Goal: Transaction & Acquisition: Purchase product/service

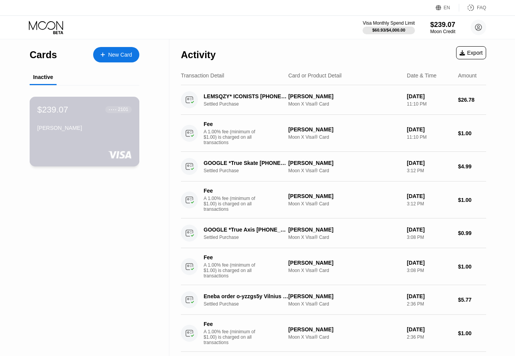
click at [94, 132] on div "[PERSON_NAME]" at bounding box center [84, 129] width 94 height 9
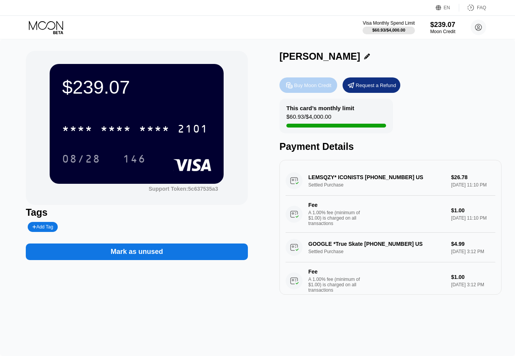
click at [315, 91] on div "Buy Moon Credit" at bounding box center [309, 84] width 58 height 15
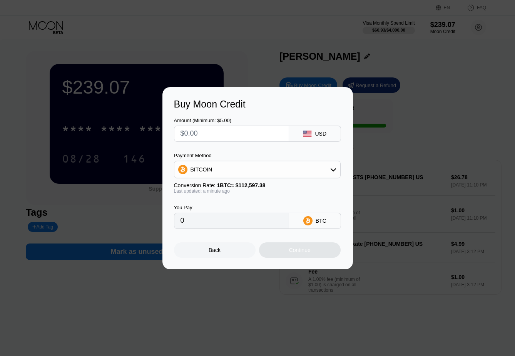
click at [227, 137] on input "text" at bounding box center [232, 133] width 102 height 15
type input "$1"
type input "0.00000889"
type input "$15"
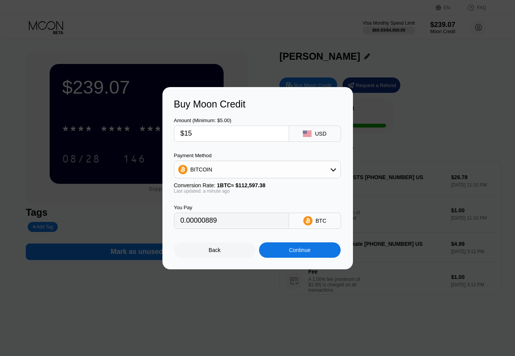
type input "0.00013322"
type input "$158"
type input "0.00140323"
type input "$15"
type input "0.00013322"
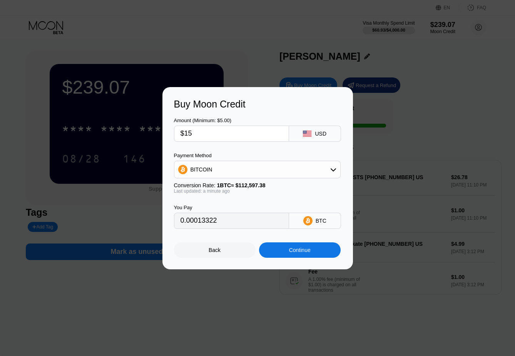
type input "$155"
type input "0.00137659"
type input "$155"
click at [276, 245] on div "Continue" at bounding box center [300, 249] width 82 height 15
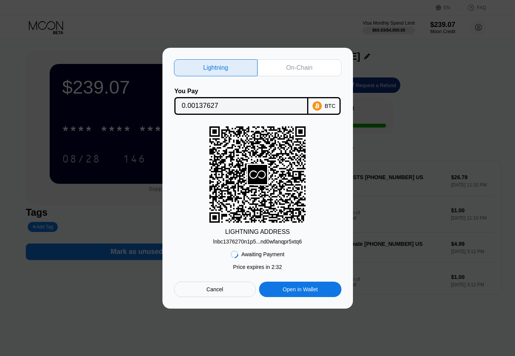
click at [204, 291] on div "Cancel" at bounding box center [215, 289] width 82 height 15
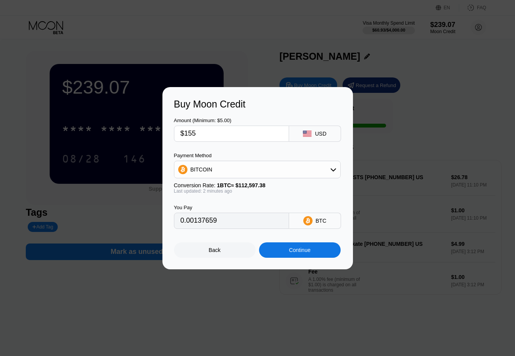
click at [208, 137] on input "$155" at bounding box center [232, 133] width 102 height 15
type input "$15"
type input "0.00013322"
type input "$156"
type input "0.00138547"
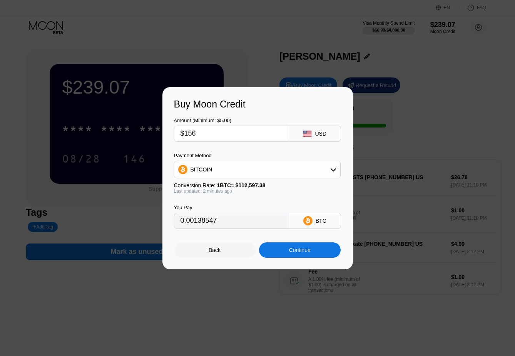
type input "$15"
type input "0.00013322"
type input "$155"
type input "0.00137659"
type input "$1555"
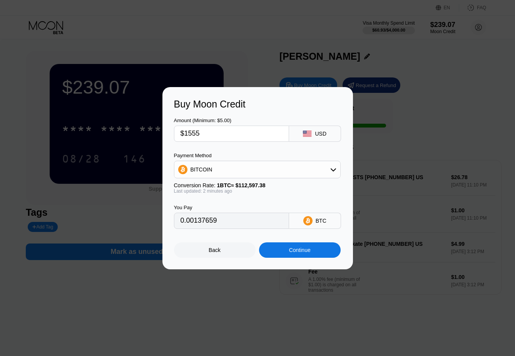
type input "0.01381027"
type input "$155"
type input "0.00137659"
type input "$155.5"
type input "0.00138103"
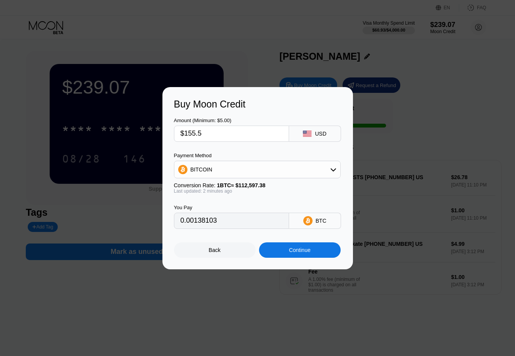
type input "$155."
type input "0.00137659"
type input "$1556"
type input "0.01381915"
type input "$155"
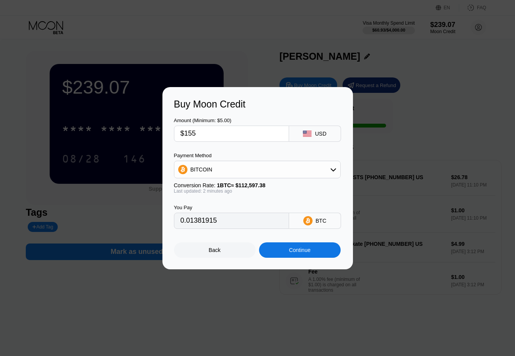
type input "0.00137659"
type input "$15"
type input "0.00013322"
type input "$156"
type input "0.00138547"
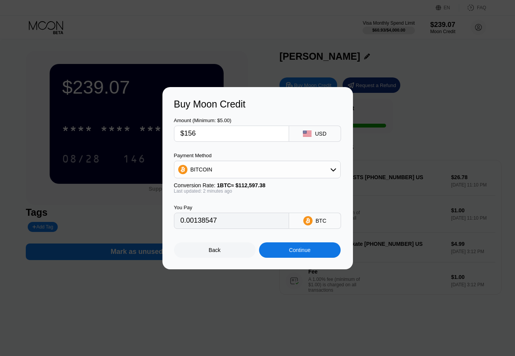
click at [246, 187] on span "1 BTC ≈ $112,597.38" at bounding box center [241, 185] width 49 height 6
click at [251, 197] on div "You Pay 0.00138547 BTC" at bounding box center [258, 211] width 168 height 35
click at [201, 225] on input "0.00138547" at bounding box center [232, 220] width 102 height 15
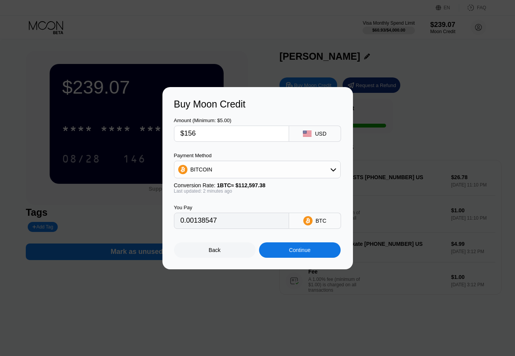
click at [204, 224] on input "0.00138547" at bounding box center [232, 220] width 102 height 15
click at [220, 138] on input "$156" at bounding box center [232, 133] width 102 height 15
type input "$15"
type input "0.00013322"
type input "$158"
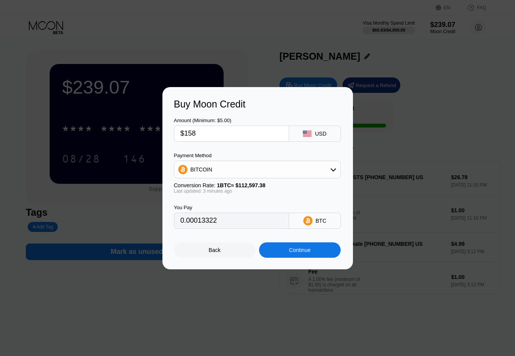
type input "0.00140323"
type input "$15"
type input "0.00013322"
type input "$157"
type input "0.00139435"
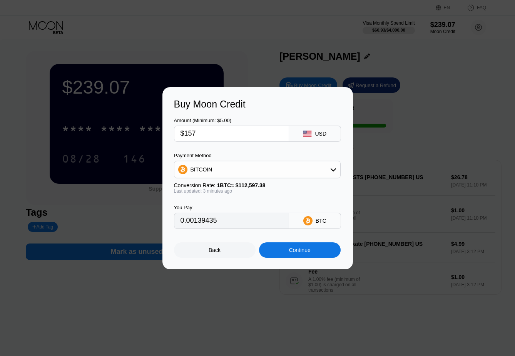
type input "$157"
click at [302, 250] on div "Continue" at bounding box center [300, 250] width 22 height 6
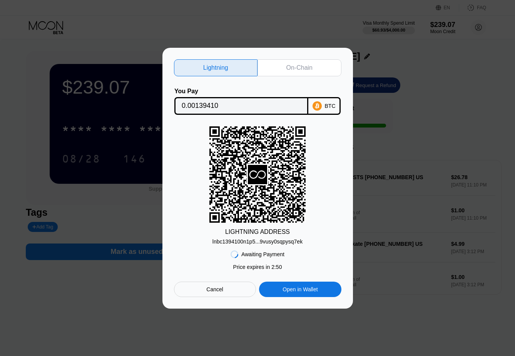
click at [239, 282] on div "Cancel" at bounding box center [215, 289] width 82 height 15
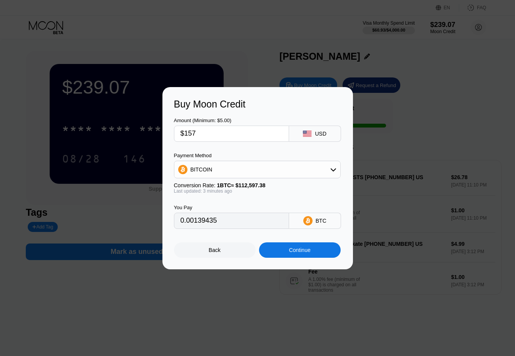
click at [238, 136] on input "$157" at bounding box center [232, 133] width 102 height 15
type input "$15"
type input "0.00013322"
type input "$156"
type input "0.00138547"
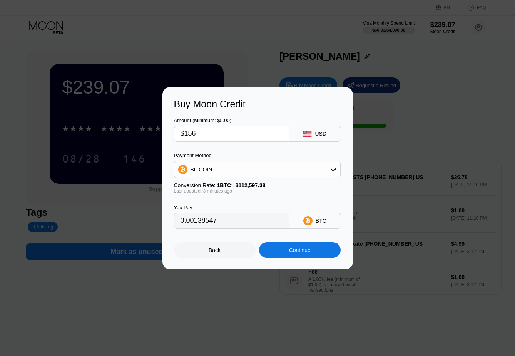
type input "$156"
click at [278, 252] on div "Continue" at bounding box center [300, 249] width 82 height 15
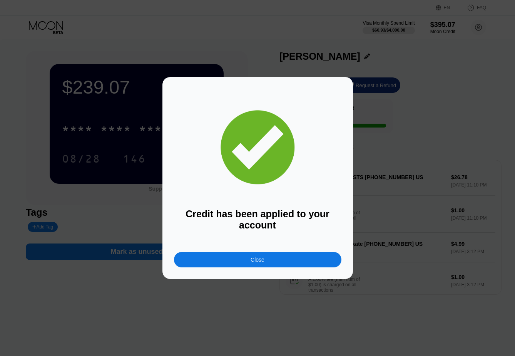
click at [278, 258] on div "Close" at bounding box center [258, 259] width 168 height 15
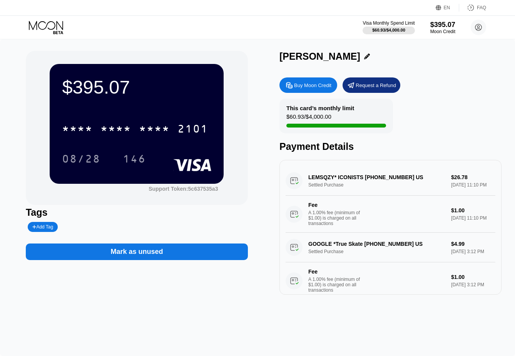
click at [43, 27] on icon at bounding box center [47, 27] width 36 height 13
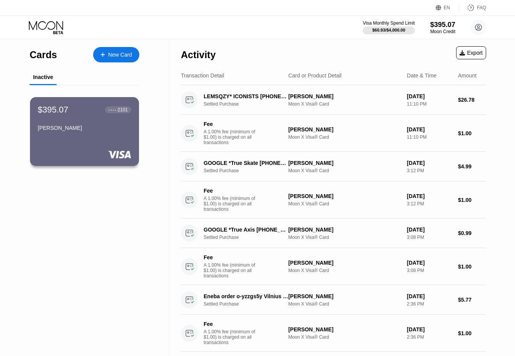
click at [57, 280] on div "Cards New Card Inactive $395.07 ● ● ● ● 2101 [PERSON_NAME]" at bounding box center [84, 228] width 169 height 379
click at [62, 219] on div "Cards New Card Inactive $395.07 ● ● ● ● 2101 [PERSON_NAME]" at bounding box center [84, 228] width 169 height 379
click at [44, 210] on div "Cards New Card Inactive $395.07 ● ● ● ● 2101 [PERSON_NAME]" at bounding box center [84, 228] width 169 height 379
click at [98, 228] on div "Cards New Card Inactive $395.07 ● ● ● ● 2101 [PERSON_NAME]" at bounding box center [84, 228] width 169 height 379
click at [114, 281] on div "Cards New Card Inactive $395.07 ● ● ● ● 2101 [PERSON_NAME]" at bounding box center [84, 228] width 169 height 379
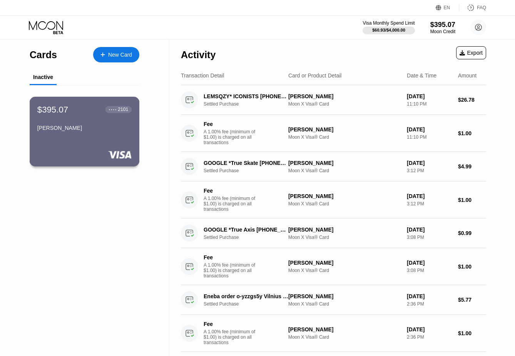
click at [70, 139] on div "$395.07 ● ● ● ● 2101 [PERSON_NAME]" at bounding box center [85, 132] width 110 height 70
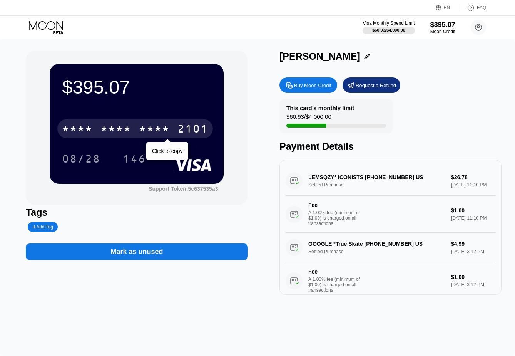
click at [128, 131] on div "* * * *" at bounding box center [116, 130] width 31 height 12
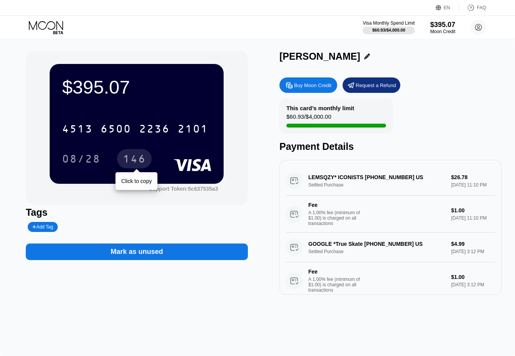
click at [136, 167] on div "146" at bounding box center [134, 158] width 35 height 19
click at [39, 32] on icon at bounding box center [47, 27] width 36 height 13
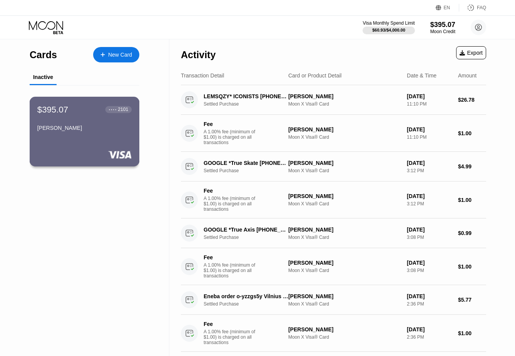
click at [71, 151] on div at bounding box center [84, 155] width 94 height 8
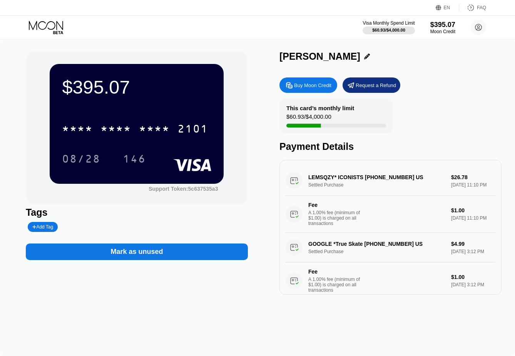
click at [140, 123] on div "* * * * * * * * * * * * 2101" at bounding box center [135, 128] width 156 height 19
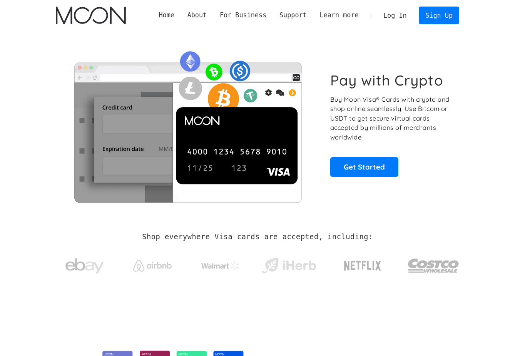
click at [397, 17] on link "Log In" at bounding box center [395, 15] width 36 height 17
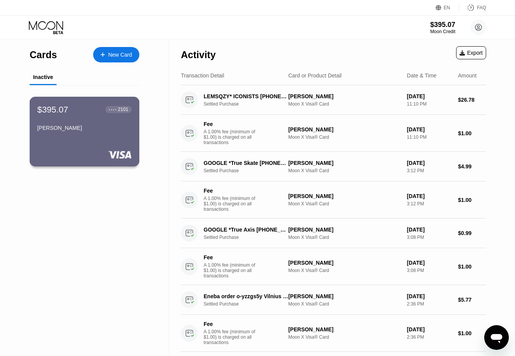
click at [123, 135] on div "$395.07 ● ● ● ● 2101 [PERSON_NAME]" at bounding box center [85, 132] width 110 height 70
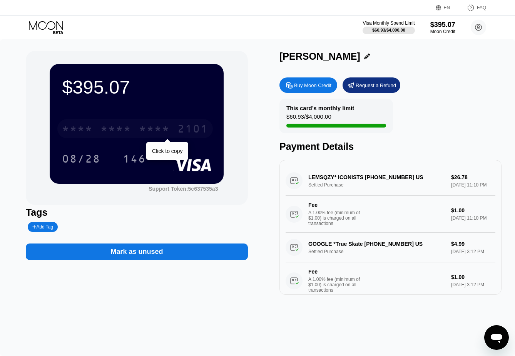
click at [81, 125] on div "* * * *" at bounding box center [77, 130] width 31 height 12
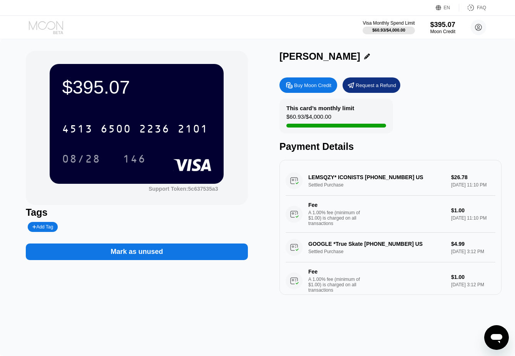
click at [44, 32] on icon at bounding box center [47, 27] width 36 height 13
